Goal: Obtain resource: Download file/media

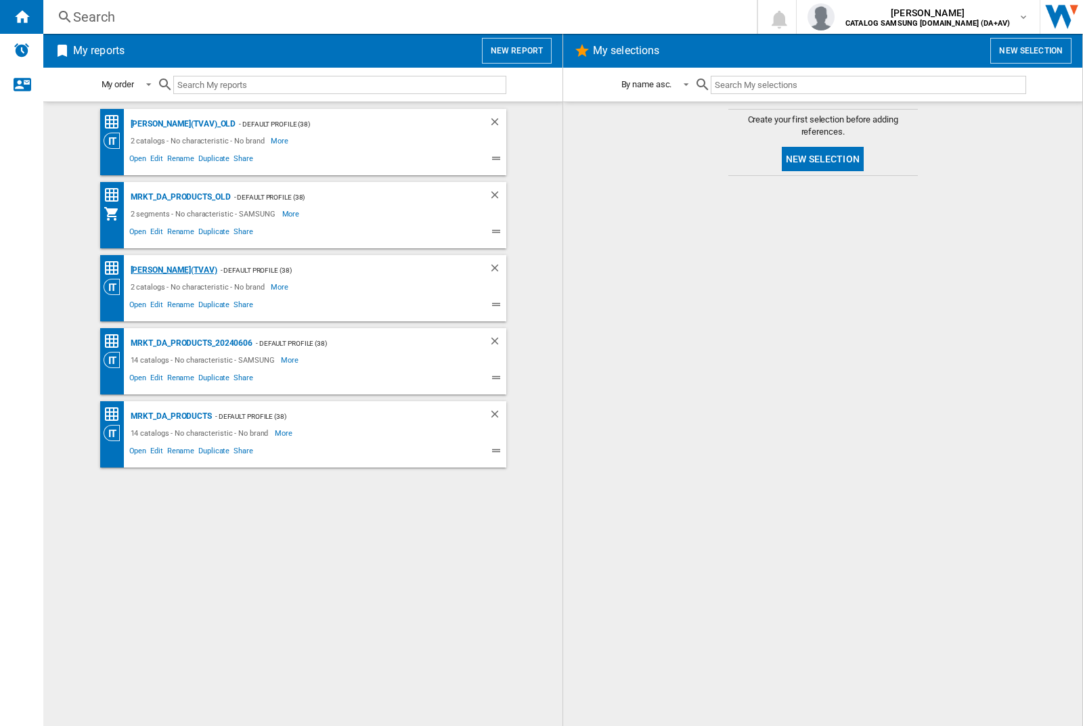
click at [150, 270] on div "[PERSON_NAME](TVAV)" at bounding box center [172, 270] width 90 height 17
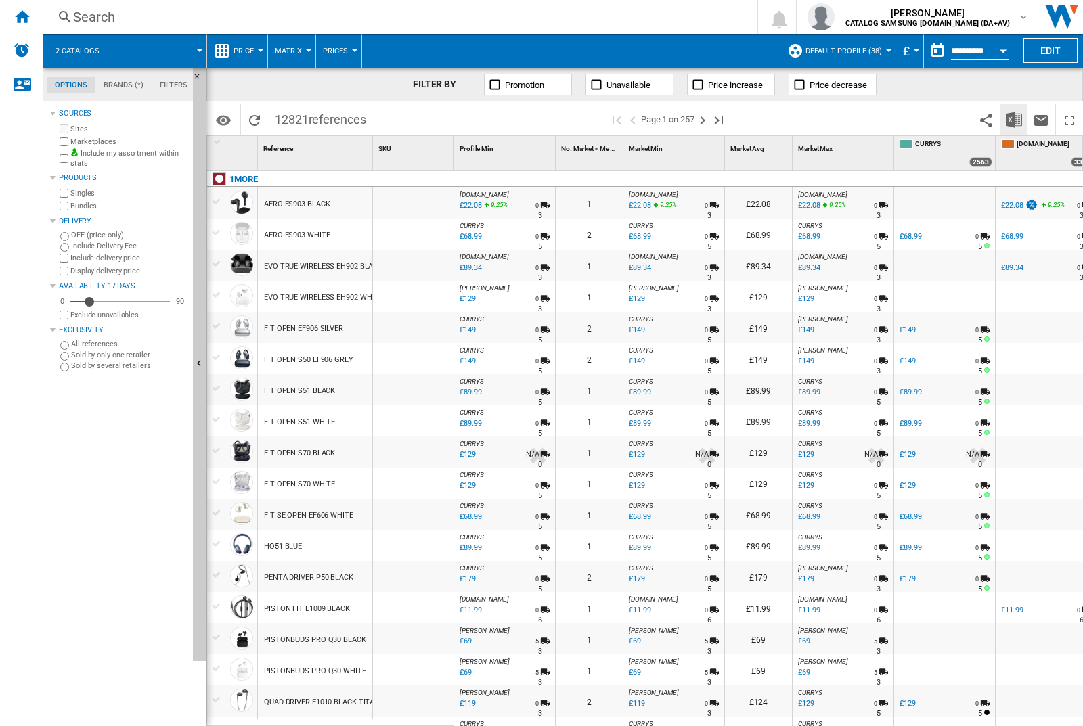
click at [1014, 119] on img "Download in Excel" at bounding box center [1014, 120] width 16 height 16
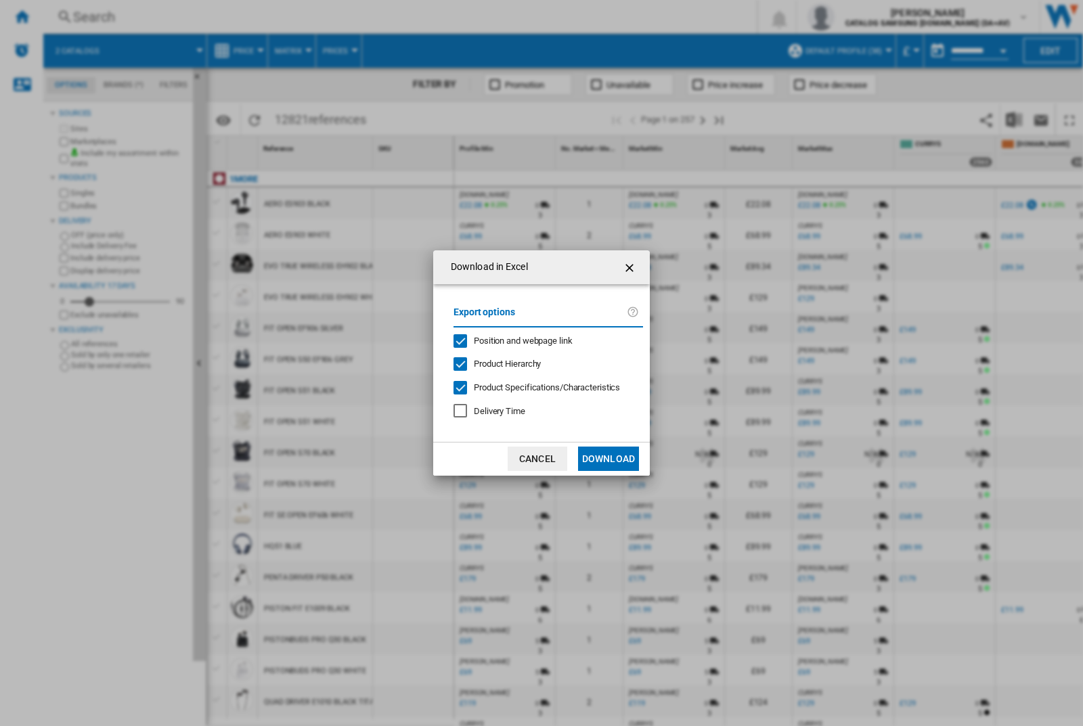
click at [543, 341] on span "Position and webpage link" at bounding box center [523, 341] width 99 height 10
click at [609, 459] on button "Download" at bounding box center [608, 459] width 61 height 24
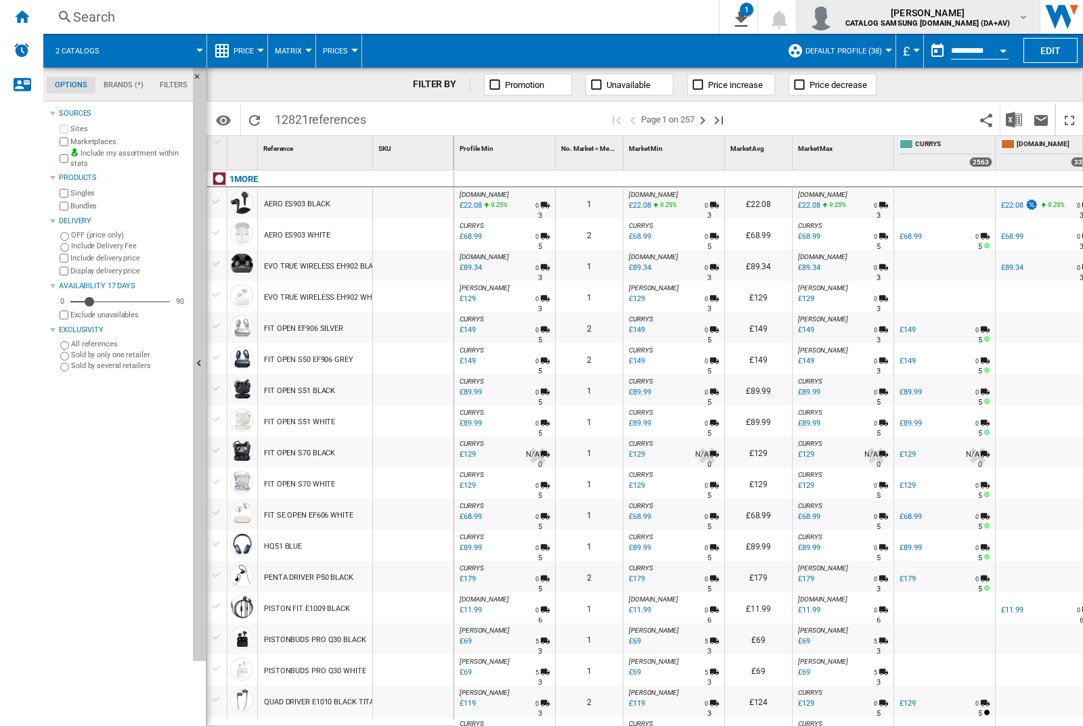
click at [835, 17] on img "button" at bounding box center [821, 16] width 27 height 27
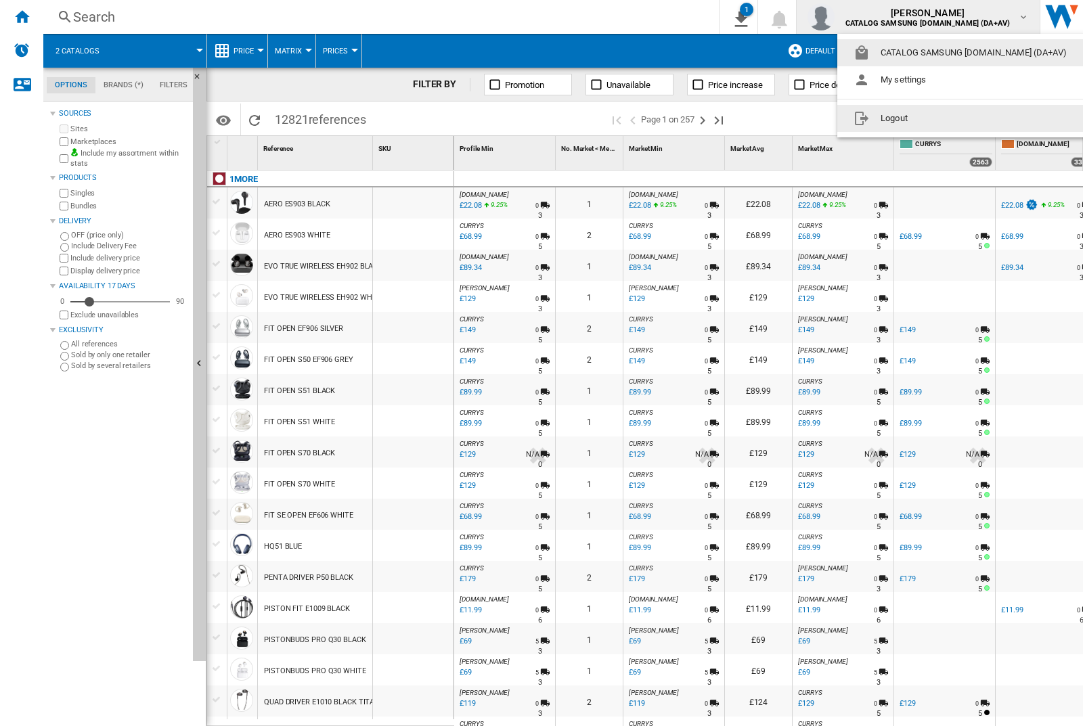
click at [942, 118] on button "Logout" at bounding box center [962, 118] width 251 height 27
